Goal: Task Accomplishment & Management: Manage account settings

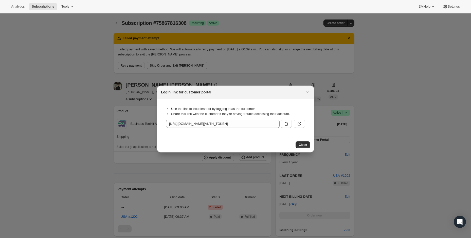
scroll to position [8, 0]
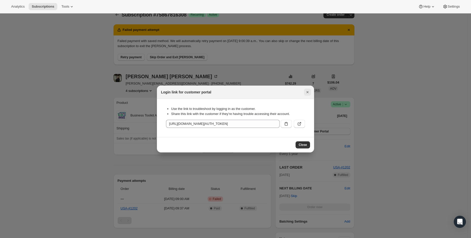
click at [308, 92] on icon "Close" at bounding box center [308, 92] width 2 height 2
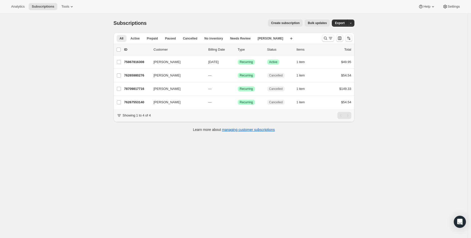
click at [353, 39] on button "Sort the results" at bounding box center [348, 38] width 7 height 7
click at [339, 56] on span "Next billing date" at bounding box center [338, 55] width 24 height 4
click at [320, 53] on input "Next billing date" at bounding box center [320, 53] width 0 height 0
click at [337, 155] on div "Subscriptions. This page is ready Subscriptions Create subscription Bulk update…" at bounding box center [234, 132] width 468 height 238
click at [326, 38] on icon "Search and filter results" at bounding box center [325, 38] width 5 height 5
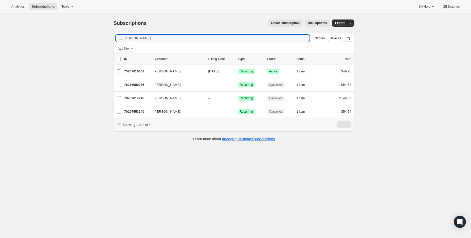
click at [201, 43] on div "Filter subscribers [PERSON_NAME] Clear Cancel Save as" at bounding box center [234, 38] width 241 height 11
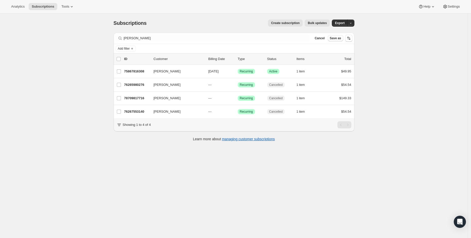
click at [201, 43] on div "Filter subscribers [PERSON_NAME] Clear Cancel Save as" at bounding box center [234, 38] width 241 height 11
click at [200, 42] on div "Filter subscribers [PERSON_NAME] Clear Cancel Save as" at bounding box center [234, 38] width 241 height 11
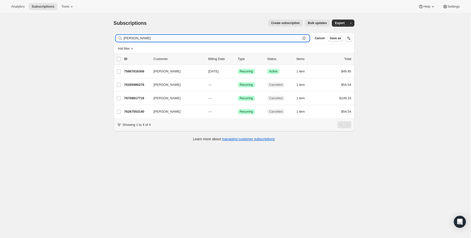
click at [200, 39] on input "[PERSON_NAME]" at bounding box center [212, 38] width 177 height 7
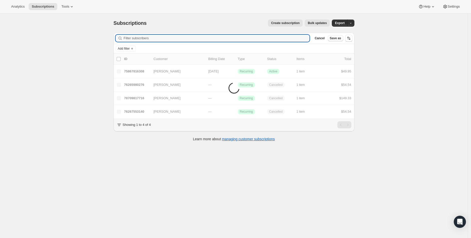
click at [395, 89] on div "Subscriptions. This page is ready Subscriptions Create subscription Bulk update…" at bounding box center [234, 132] width 468 height 238
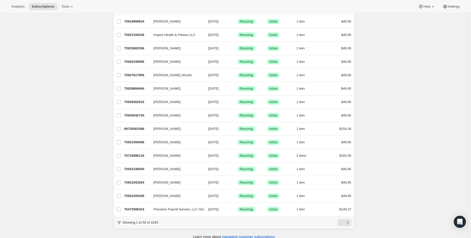
scroll to position [532, 0]
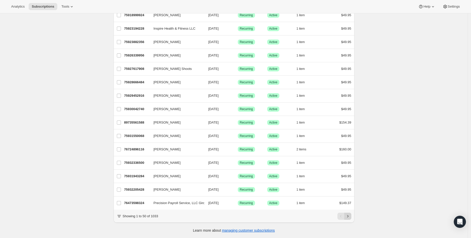
click at [352, 218] on button "Next" at bounding box center [347, 216] width 7 height 7
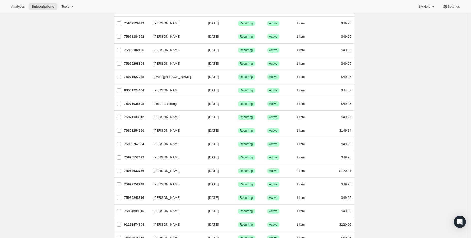
scroll to position [276, 0]
